Goal: Transaction & Acquisition: Subscribe to service/newsletter

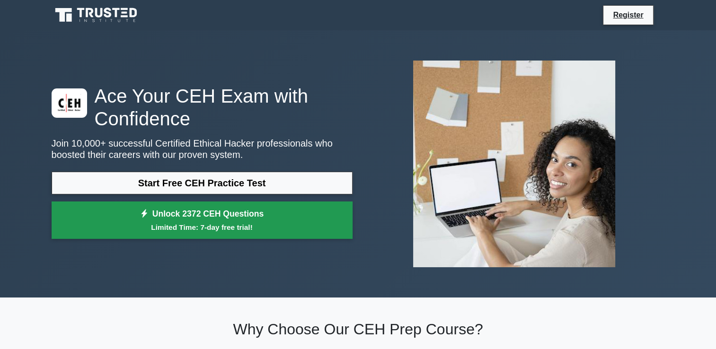
click at [216, 222] on small "Limited Time: 7-day free trial!" at bounding box center [201, 227] width 277 height 11
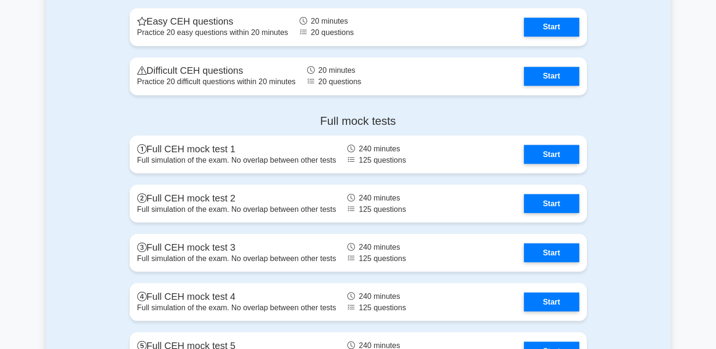
scroll to position [1619, 0]
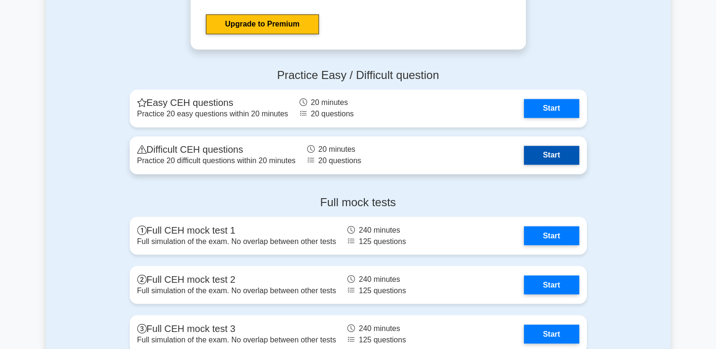
click at [524, 146] on link "Start" at bounding box center [551, 155] width 55 height 19
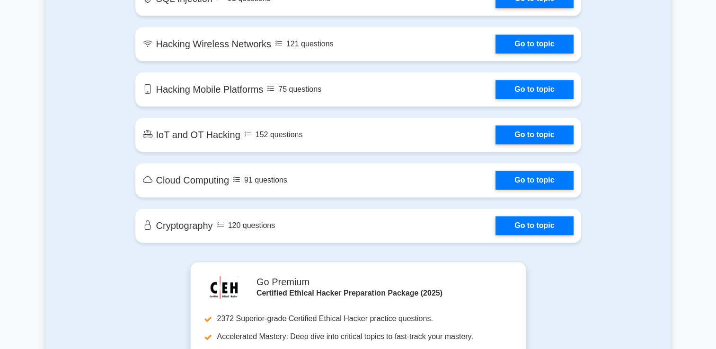
scroll to position [1212, 0]
